Goal: Entertainment & Leisure: Browse casually

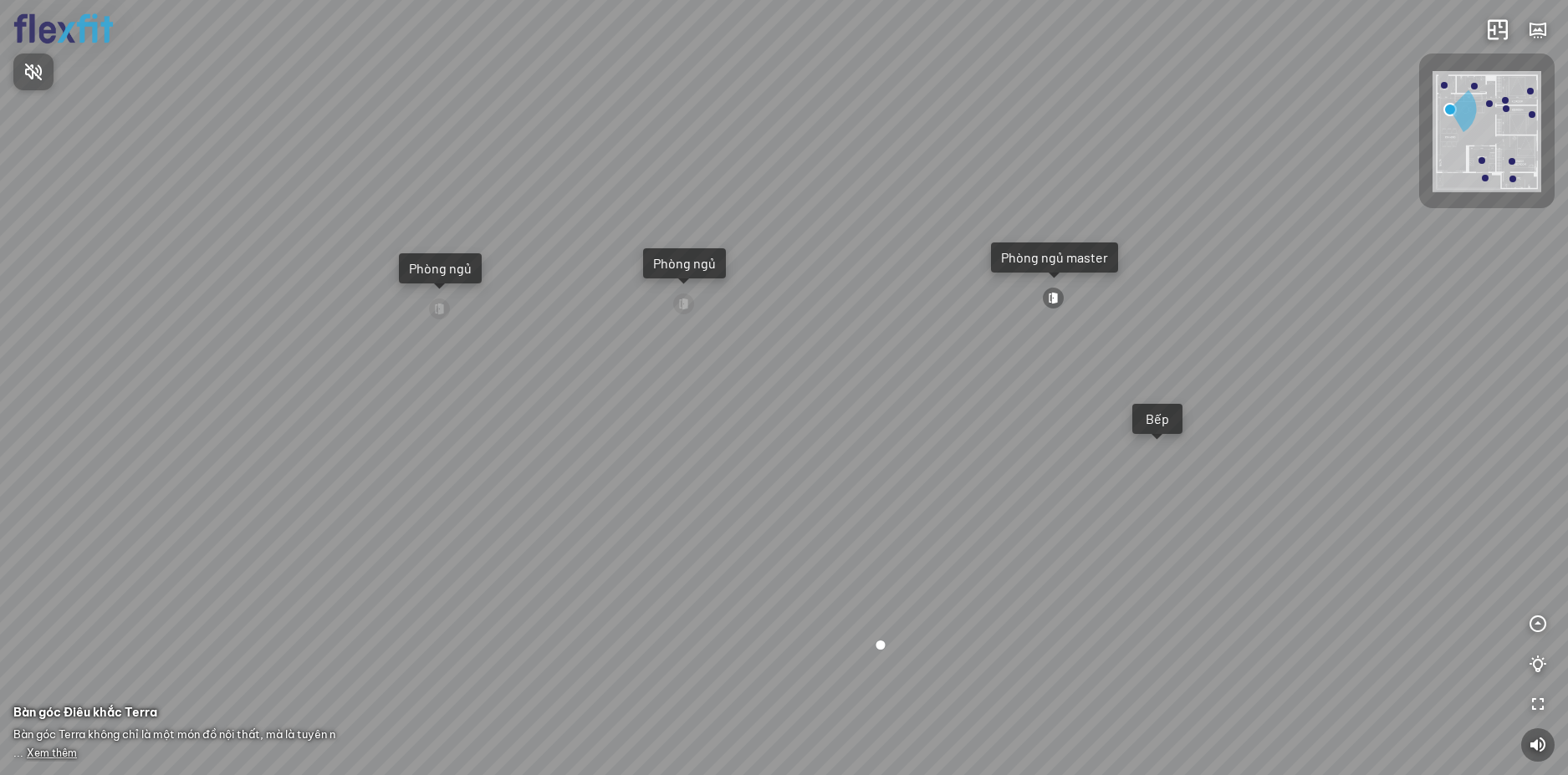
drag, startPoint x: 1137, startPoint y: 355, endPoint x: 909, endPoint y: 375, distance: 228.9
click at [910, 375] on div at bounding box center [784, 387] width 1568 height 775
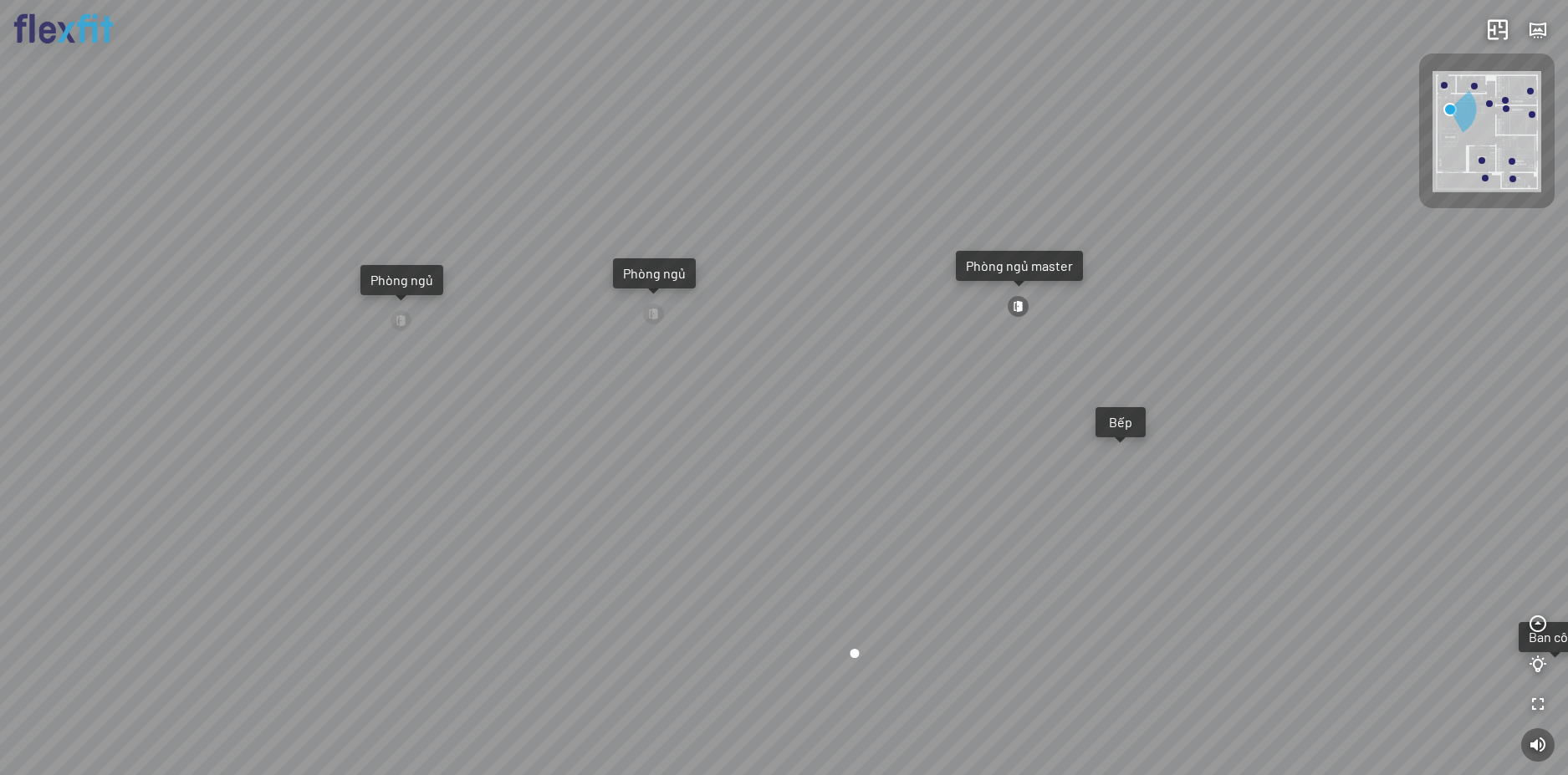
drag, startPoint x: 945, startPoint y: 378, endPoint x: 868, endPoint y: 382, distance: 77.1
click at [868, 382] on div "Ban công Bếp Phòng ngủ master Phòng ngủ Phòng ngủ" at bounding box center [784, 387] width 1568 height 775
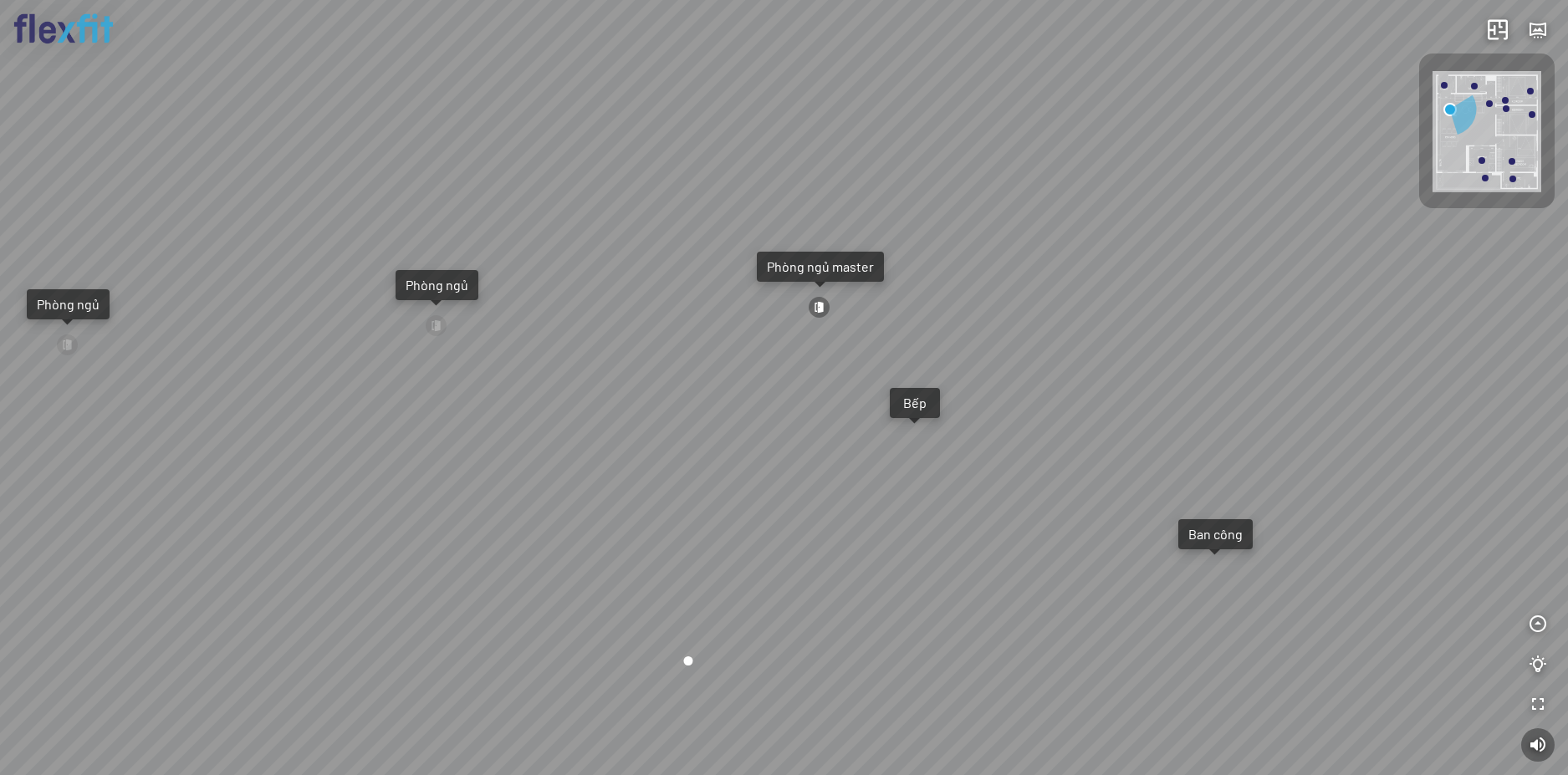
drag, startPoint x: 945, startPoint y: 382, endPoint x: 739, endPoint y: 381, distance: 206.0
click at [747, 382] on div "Ban công Bếp Phòng ngủ master Phòng ngủ Phòng ngủ" at bounding box center [784, 387] width 1568 height 775
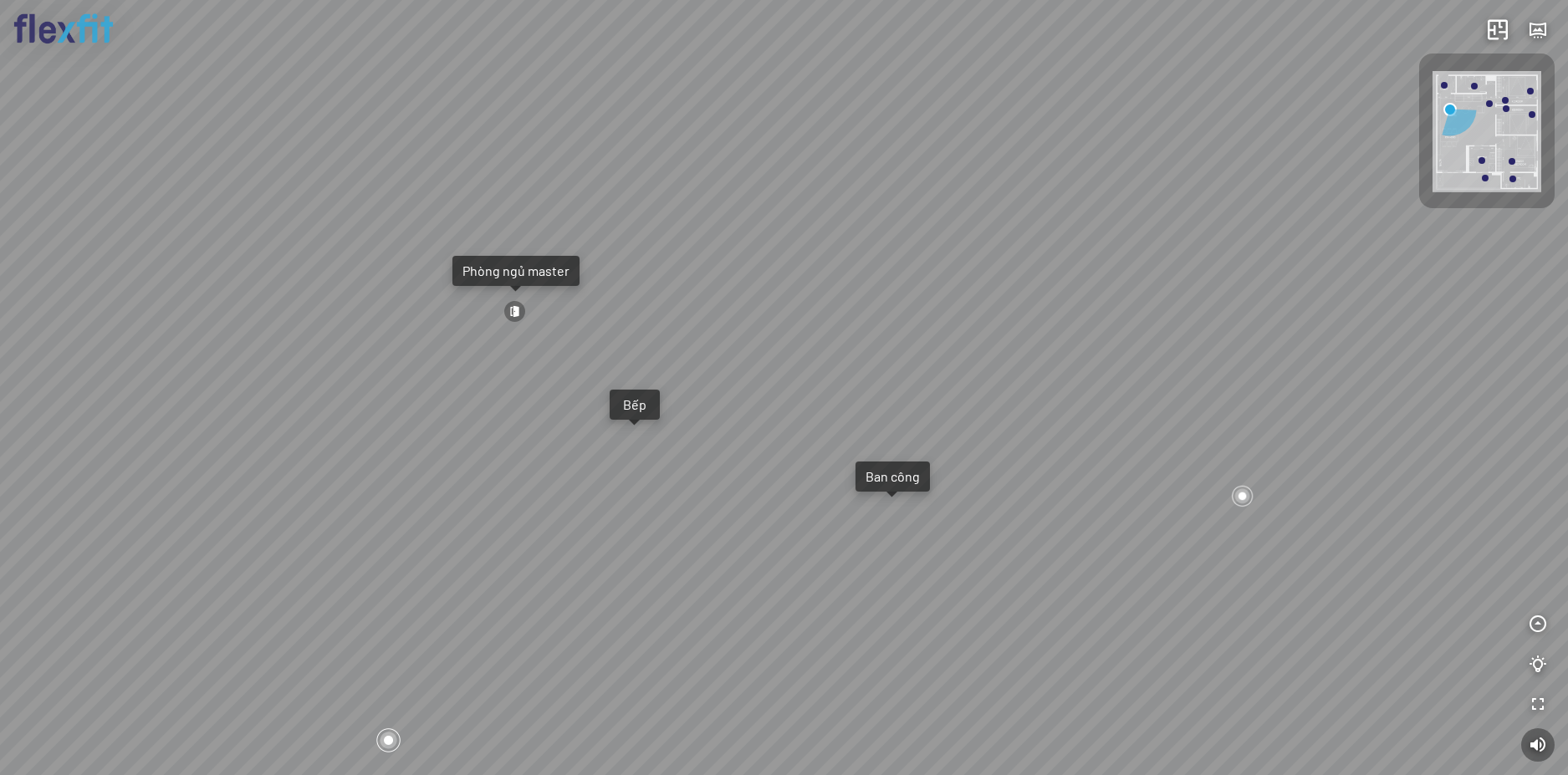
drag, startPoint x: 772, startPoint y: 380, endPoint x: 681, endPoint y: 380, distance: 91.0
click at [681, 380] on div "Ban công Bếp Phòng ngủ master Phòng ngủ Phòng ngủ" at bounding box center [784, 387] width 1568 height 775
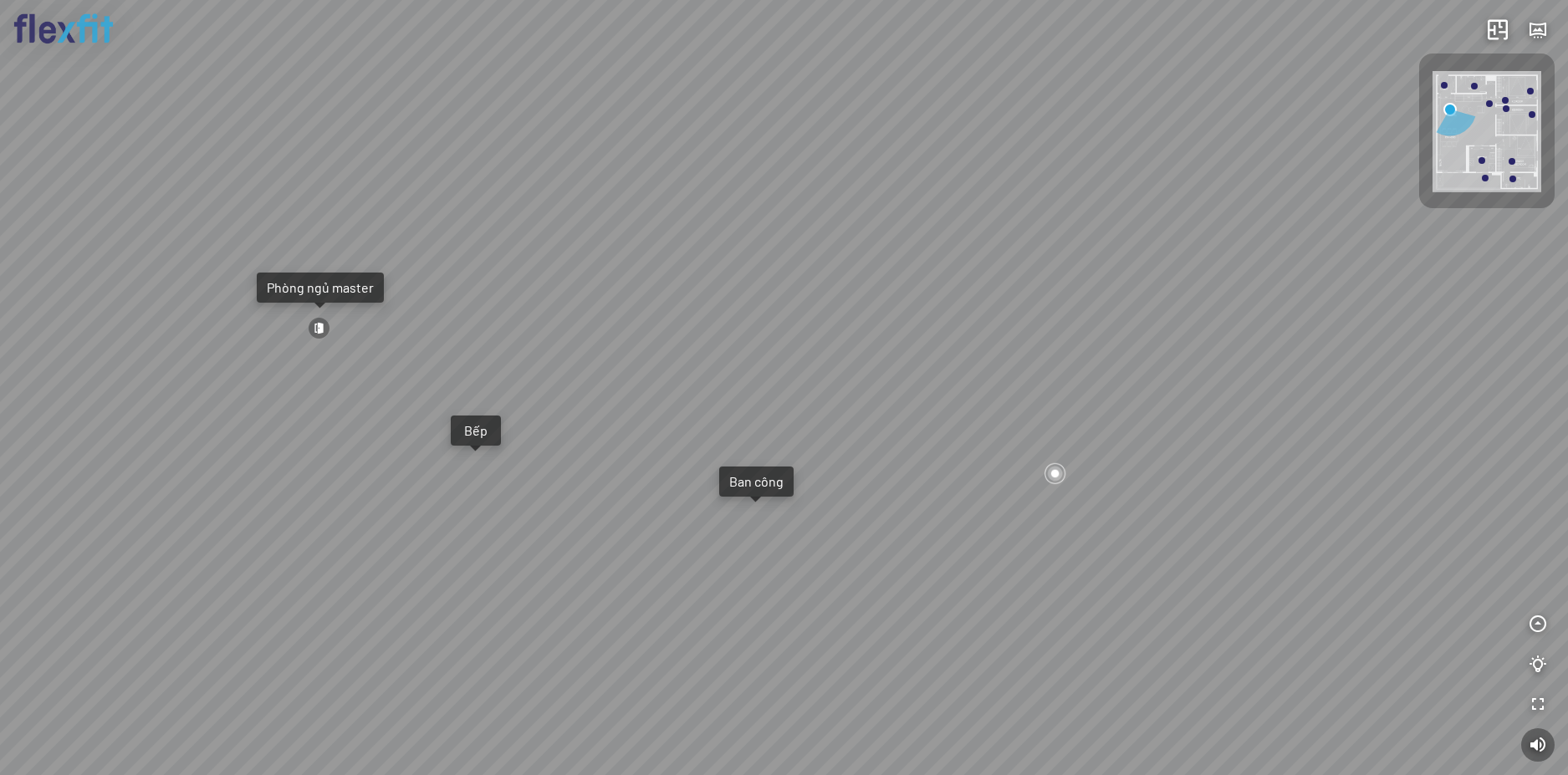
drag, startPoint x: 713, startPoint y: 378, endPoint x: 472, endPoint y: 402, distance: 242.2
click at [477, 402] on div "Ban công Bếp Phòng ngủ master Phòng ngủ Phòng ngủ" at bounding box center [784, 387] width 1568 height 775
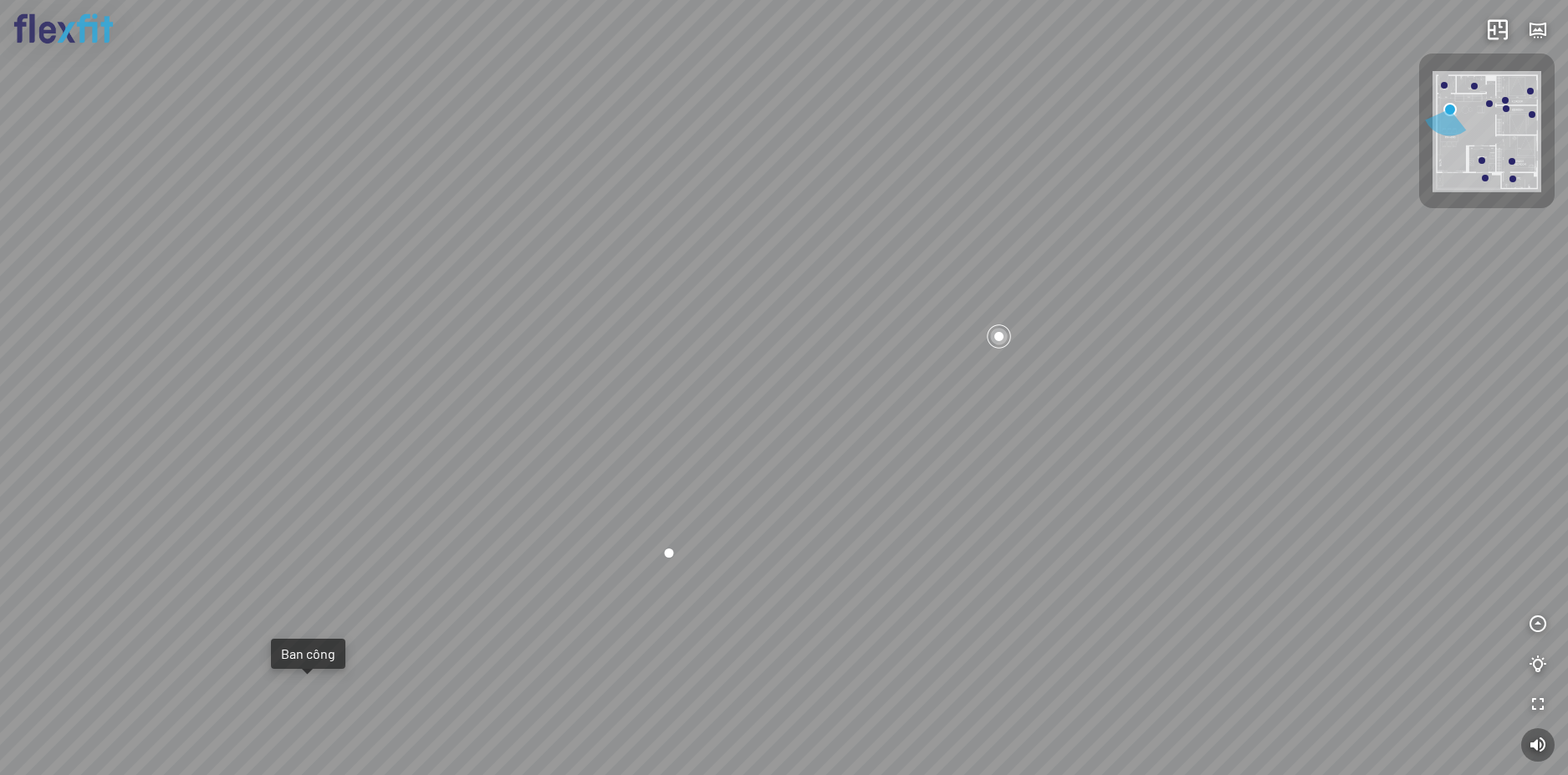
drag, startPoint x: 496, startPoint y: 391, endPoint x: 861, endPoint y: 473, distance: 374.1
click at [809, 473] on div "Ban công Bếp Phòng ngủ master Phòng ngủ Phòng ngủ" at bounding box center [784, 387] width 1568 height 775
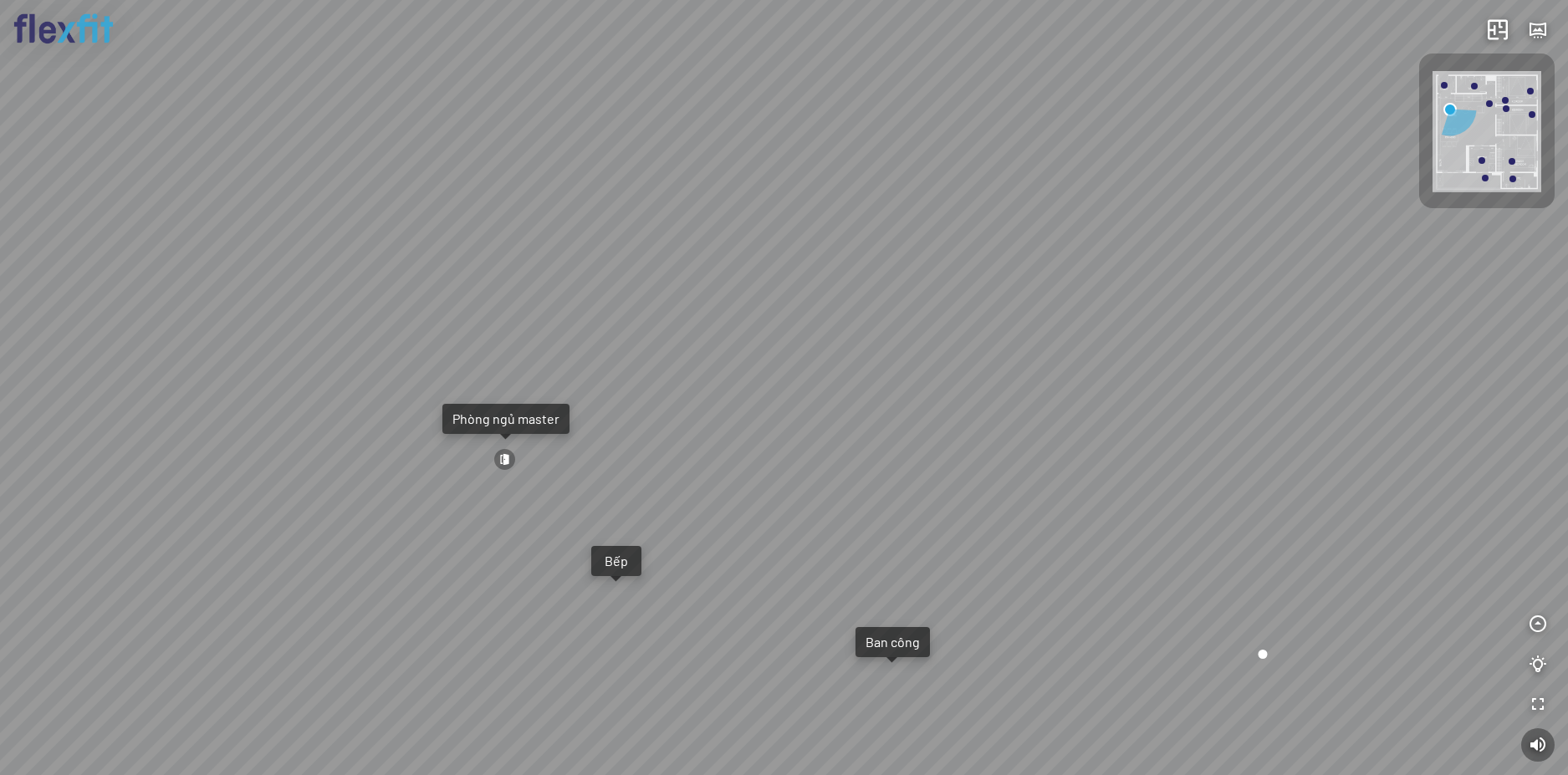
drag, startPoint x: 700, startPoint y: 435, endPoint x: 923, endPoint y: 410, distance: 224.4
click at [874, 410] on div "Ban công Bếp Phòng ngủ master Phòng ngủ Phòng ngủ" at bounding box center [784, 387] width 1568 height 775
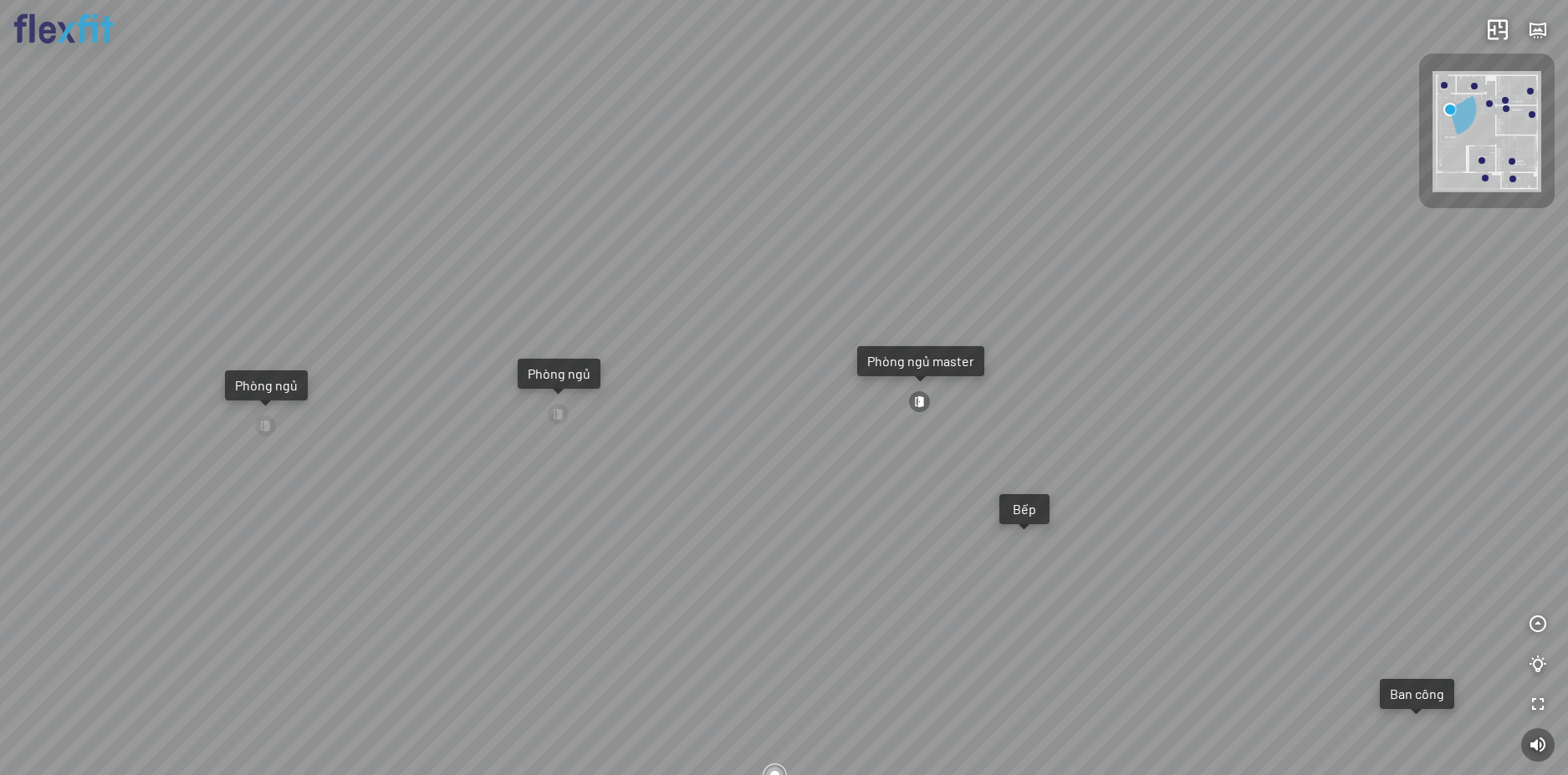
drag, startPoint x: 842, startPoint y: 412, endPoint x: 1006, endPoint y: 395, distance: 164.9
click at [967, 397] on div "Ban công Bếp Phòng ngủ master Phòng ngủ Phòng ngủ" at bounding box center [784, 387] width 1568 height 775
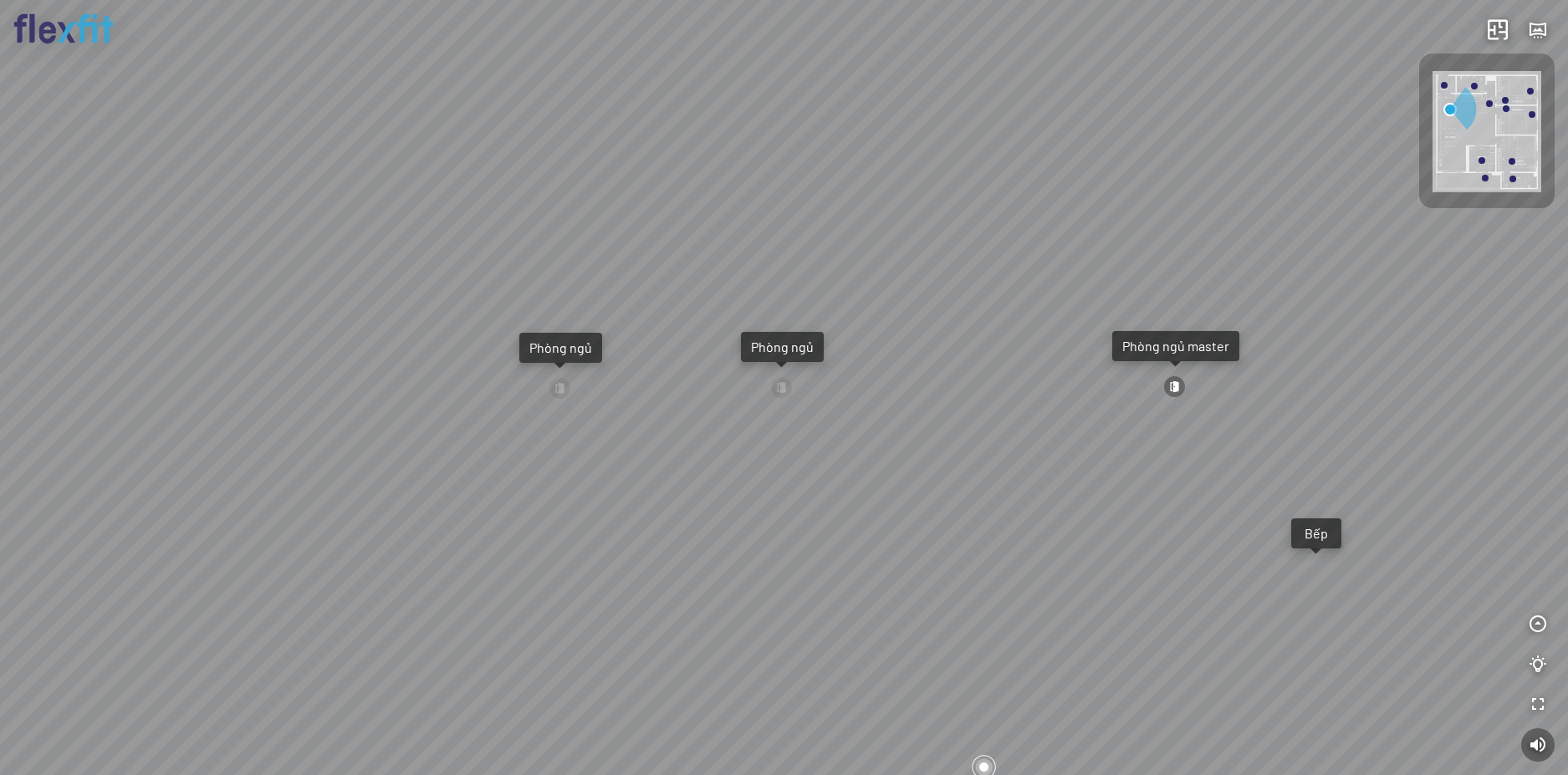
drag, startPoint x: 737, startPoint y: 384, endPoint x: 1172, endPoint y: 403, distance: 435.4
click at [1121, 402] on div "Ban công Bếp Phòng ngủ master Phòng ngủ Phòng ngủ" at bounding box center [784, 387] width 1568 height 775
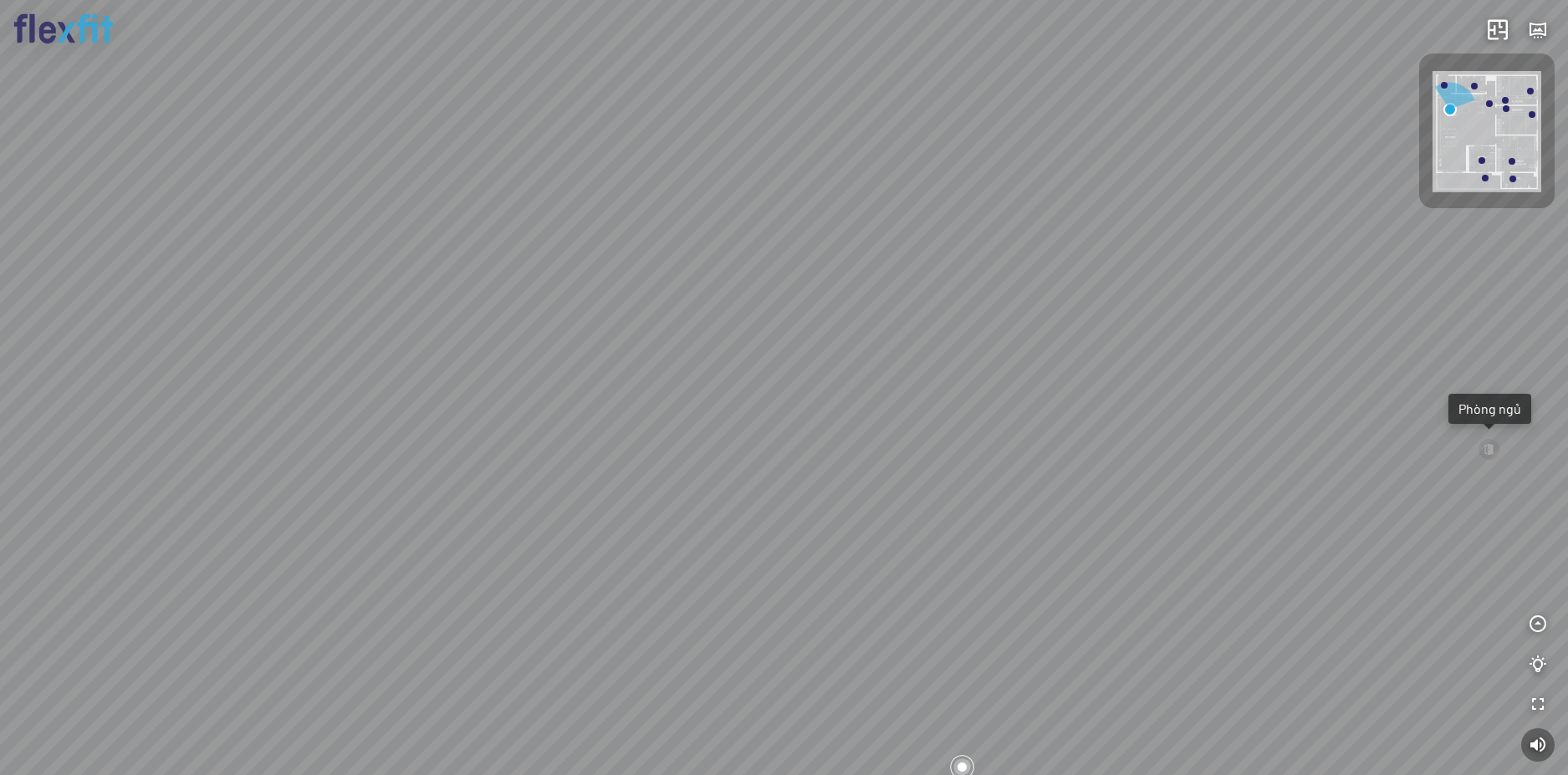
drag, startPoint x: 966, startPoint y: 401, endPoint x: 1072, endPoint y: 382, distance: 107.7
click at [1072, 382] on div "Ban công Bếp Phòng ngủ master Phòng ngủ Phòng ngủ" at bounding box center [784, 387] width 1568 height 775
drag, startPoint x: 1093, startPoint y: 384, endPoint x: 665, endPoint y: 362, distance: 428.6
click at [723, 372] on div "Ban công Bếp Phòng ngủ master Phòng ngủ Phòng ngủ" at bounding box center [784, 387] width 1568 height 775
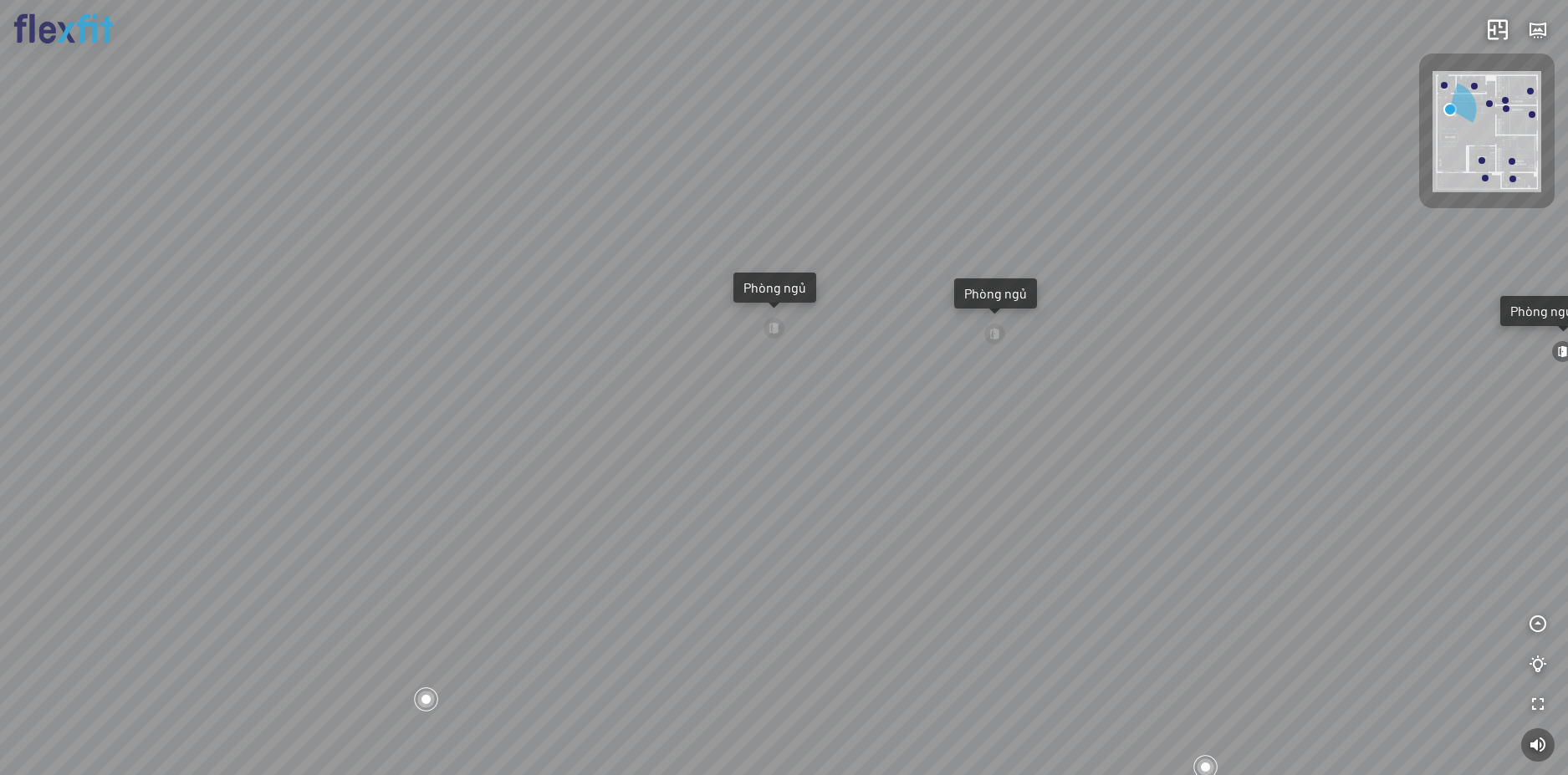
drag, startPoint x: 819, startPoint y: 371, endPoint x: 616, endPoint y: 326, distance: 207.9
click at [622, 329] on div "Ban công Bếp Phòng ngủ master Phòng ngủ Phòng ngủ" at bounding box center [784, 387] width 1568 height 775
